Goal: Task Accomplishment & Management: Manage account settings

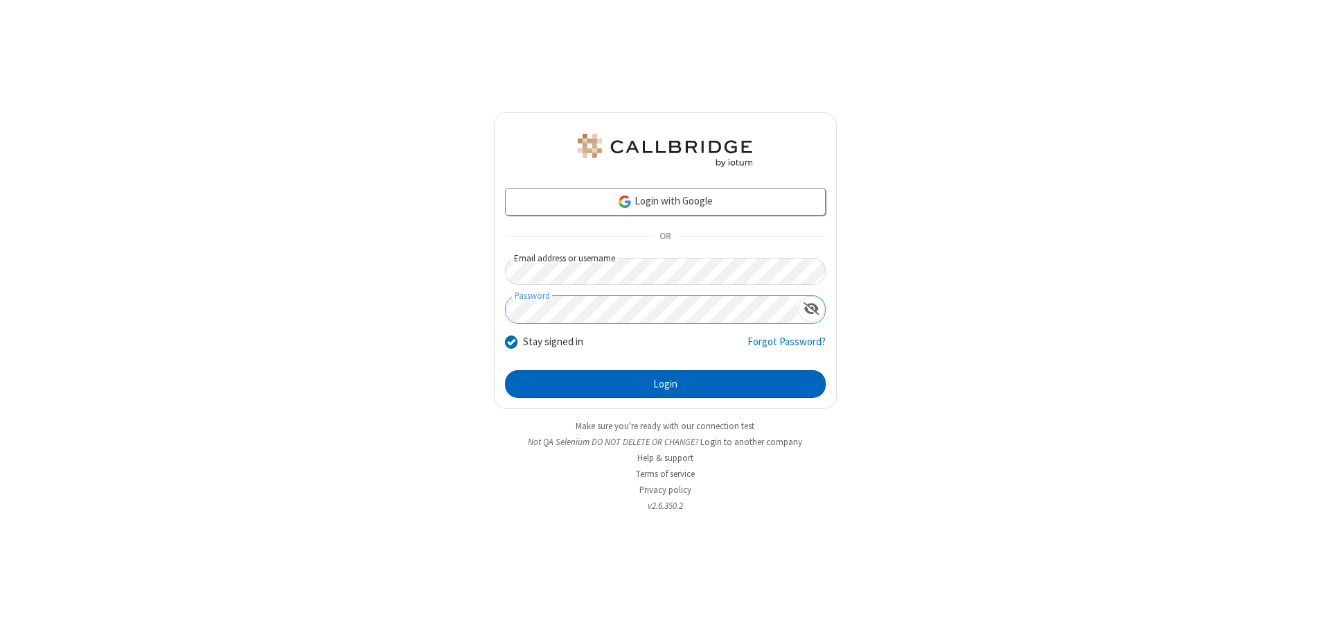
click at [665, 384] on button "Login" at bounding box center [665, 384] width 321 height 28
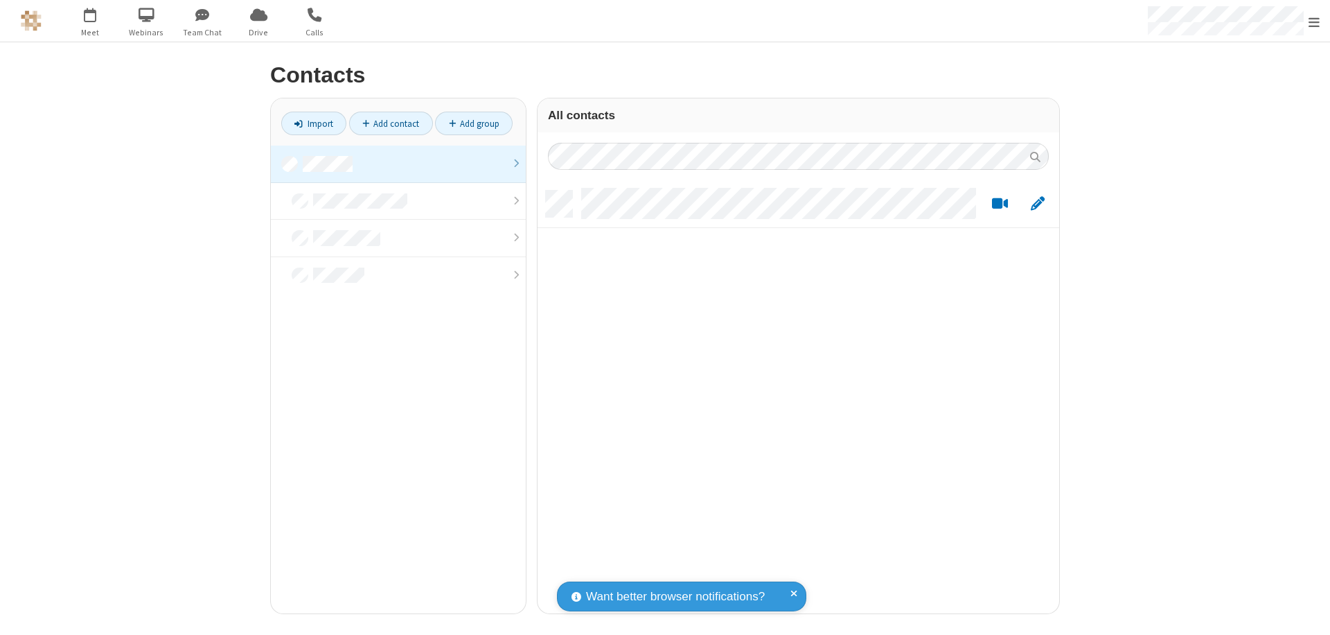
scroll to position [423, 511]
click at [398, 163] on link at bounding box center [398, 163] width 255 height 37
click at [391, 123] on link "Add contact" at bounding box center [391, 124] width 84 height 24
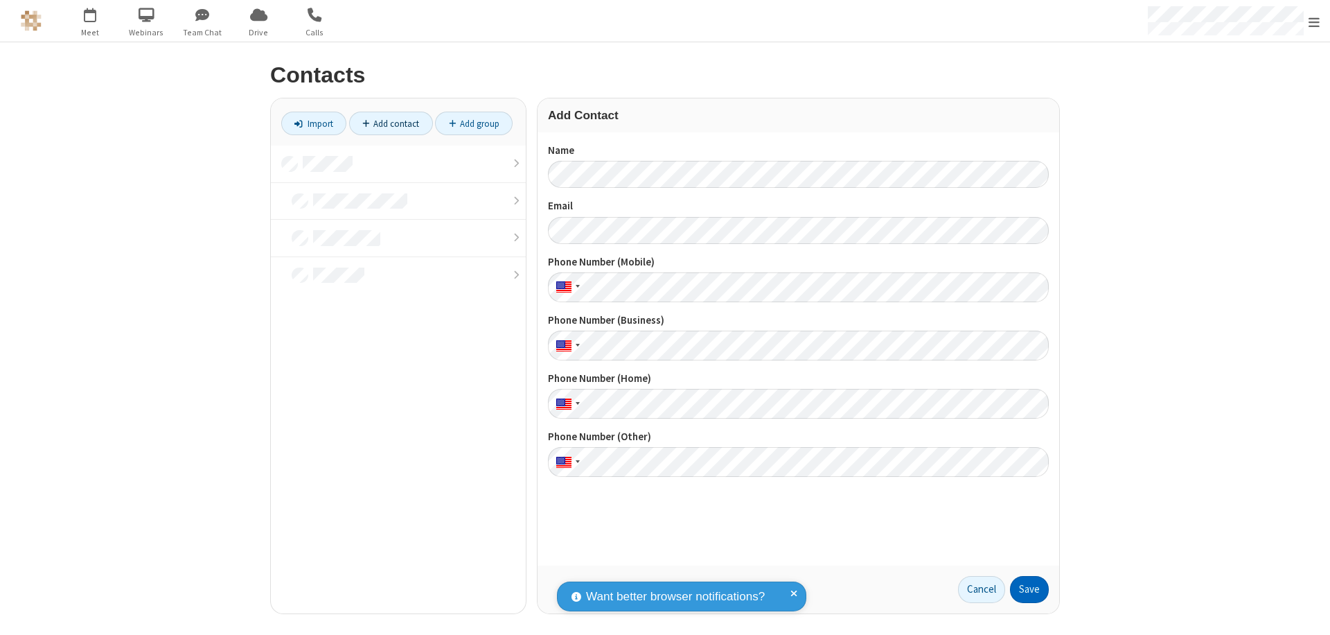
click at [1029, 589] on button "Save" at bounding box center [1029, 590] width 39 height 28
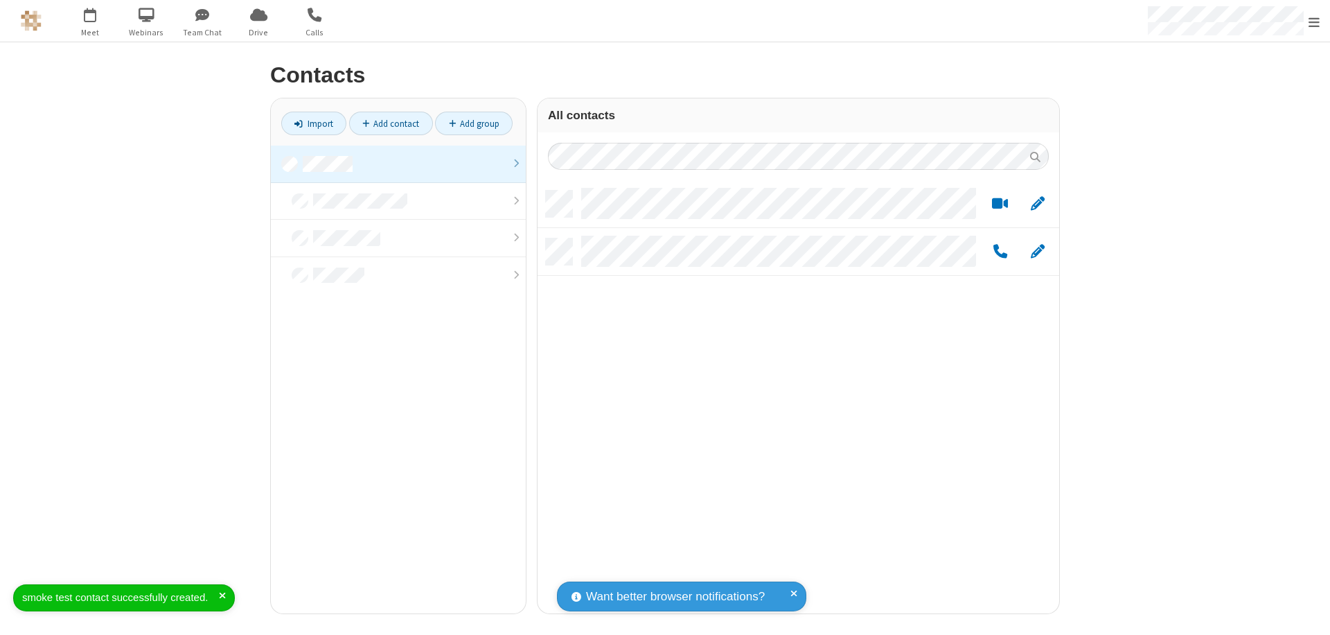
scroll to position [423, 511]
click at [391, 123] on link "Add contact" at bounding box center [391, 124] width 84 height 24
